Goal: Transaction & Acquisition: Purchase product/service

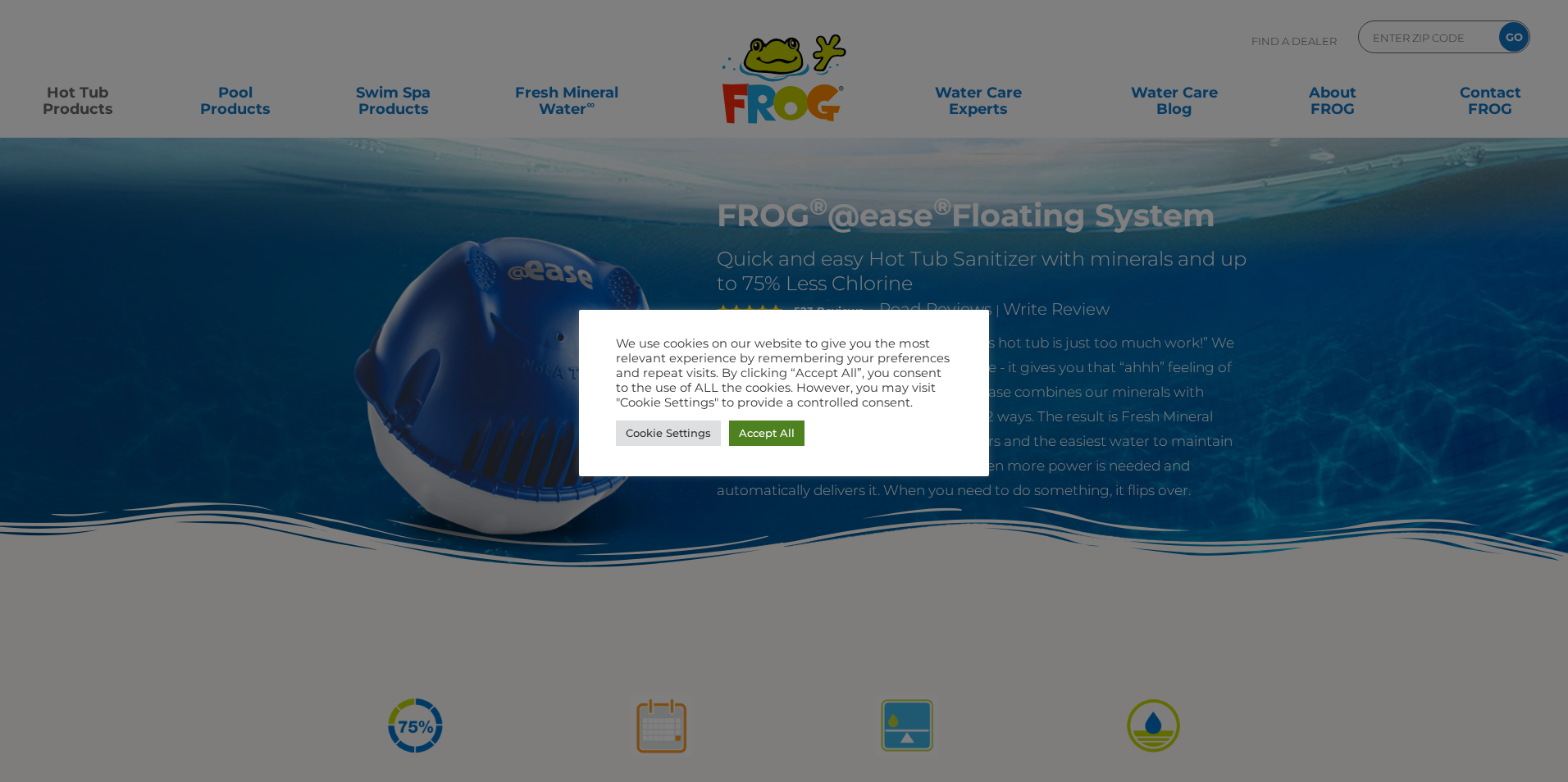
click at [751, 438] on link "Accept All" at bounding box center [767, 433] width 75 height 25
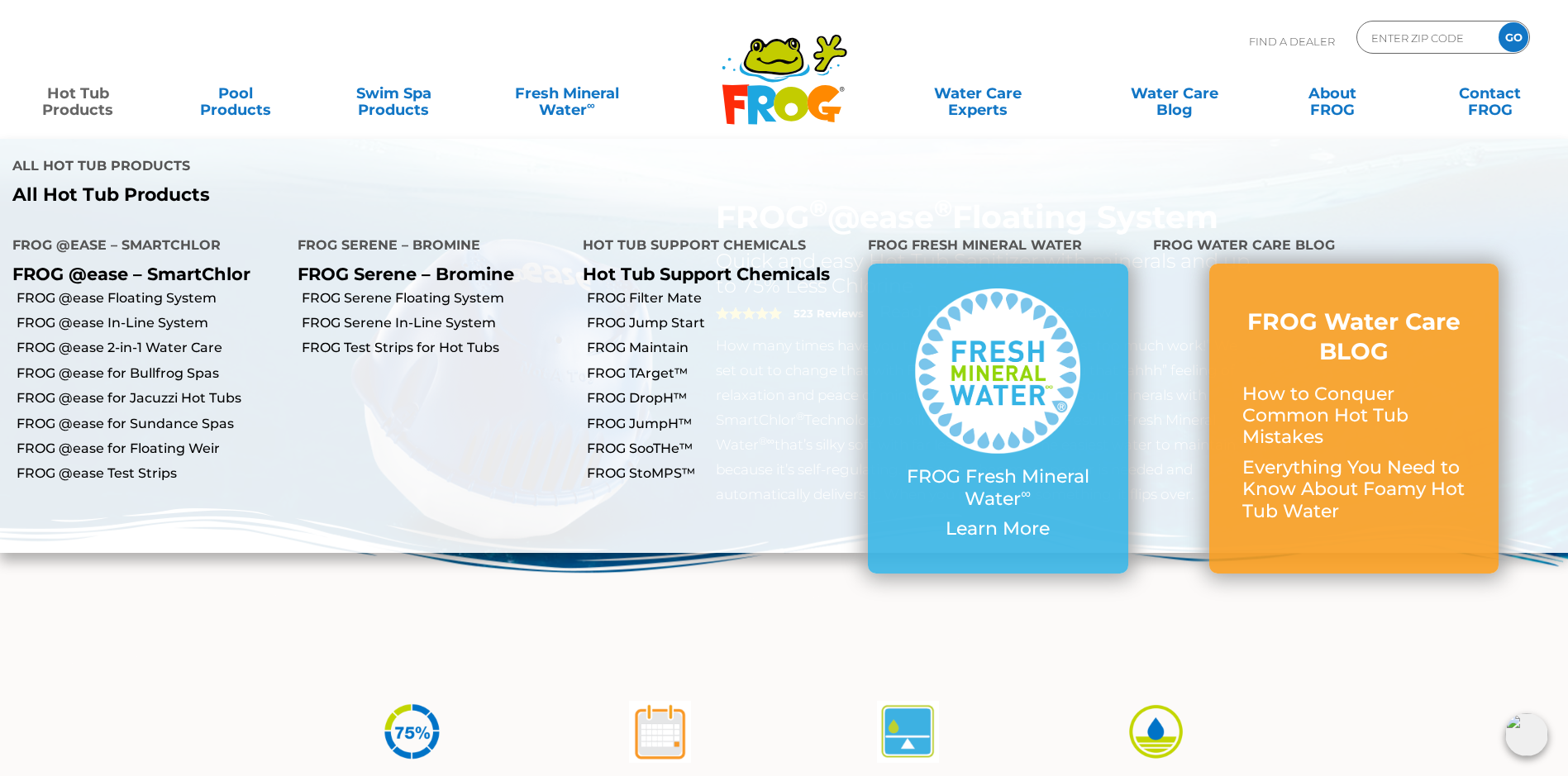
click at [92, 99] on link "Hot Tub Products" at bounding box center [78, 93] width 123 height 33
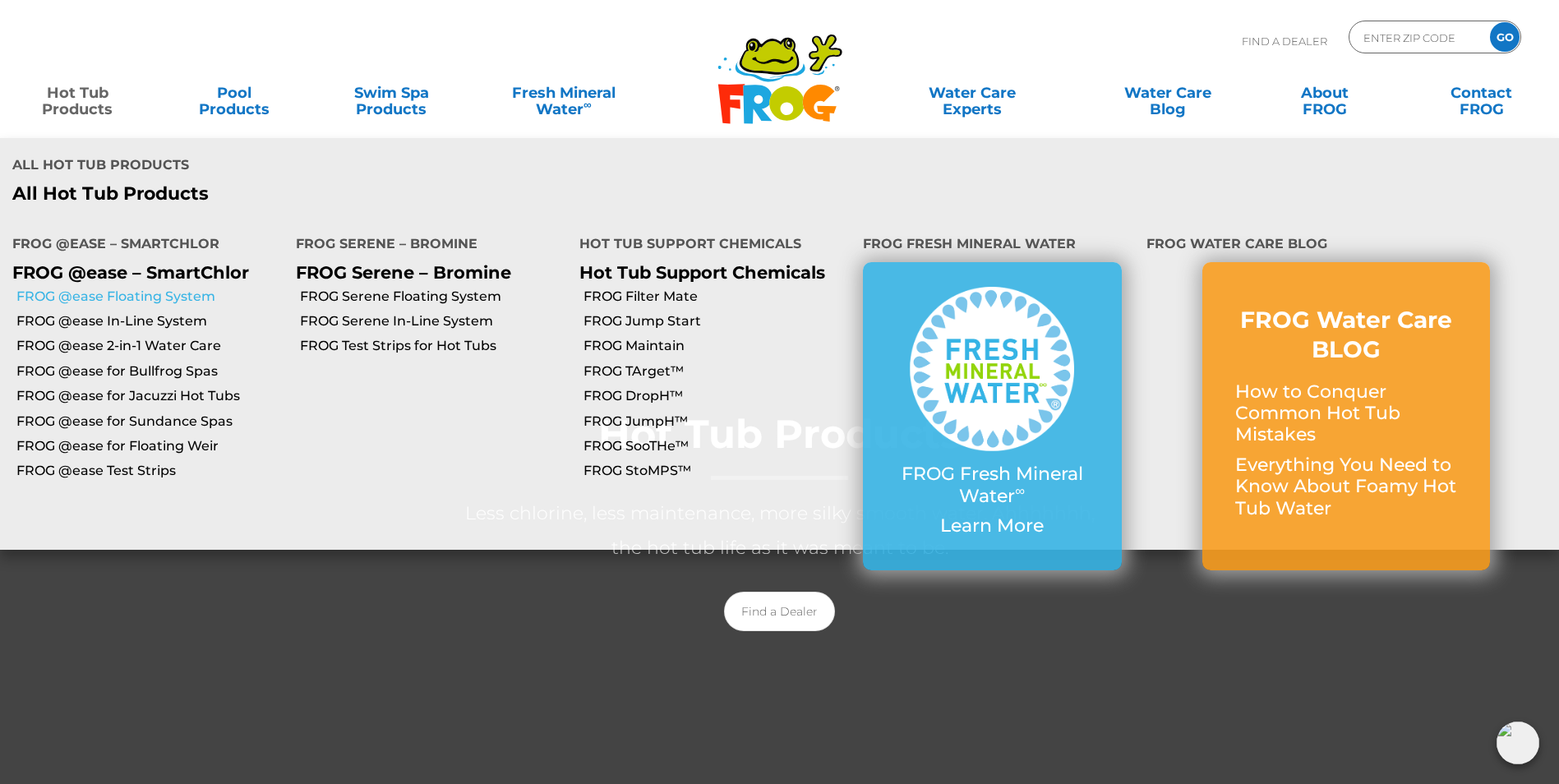
click at [118, 288] on link "FROG @ease Floating System" at bounding box center [150, 297] width 267 height 18
